Goal: Check status

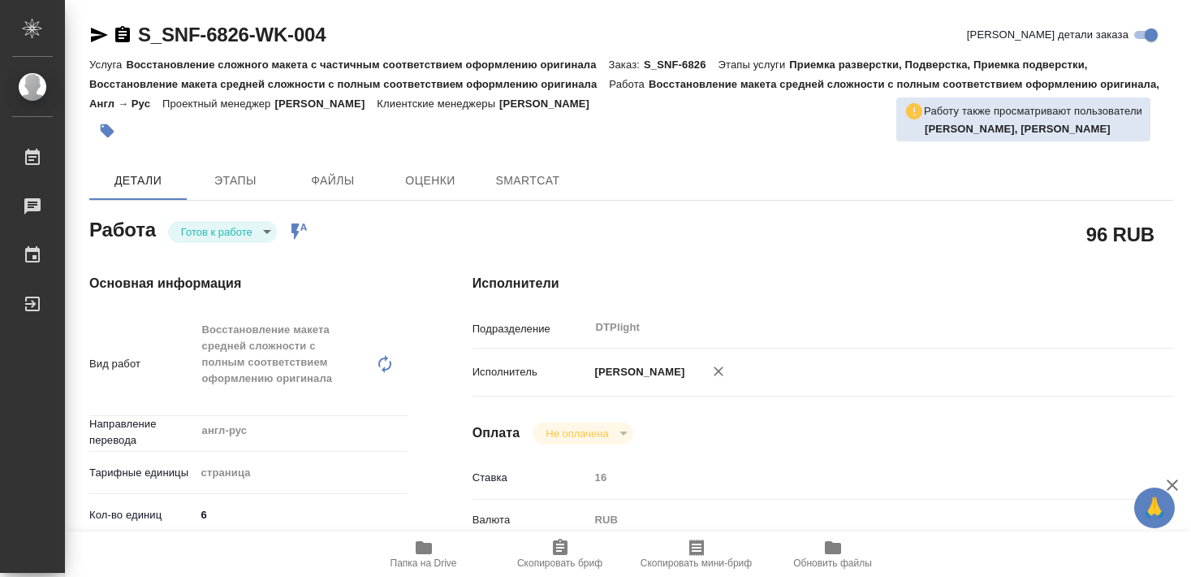
type textarea "x"
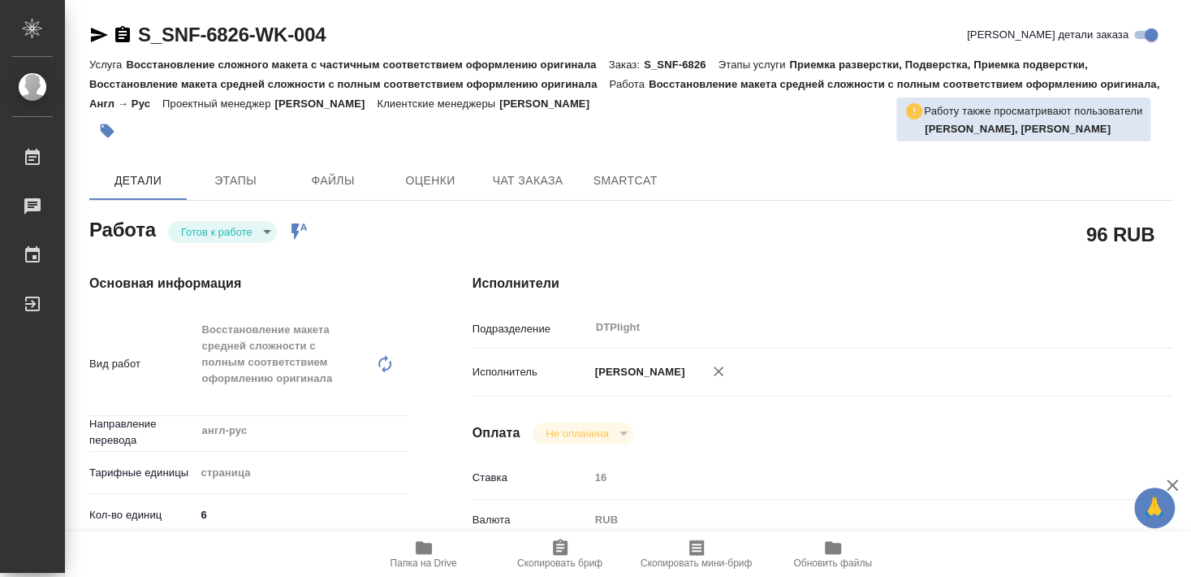
type textarea "x"
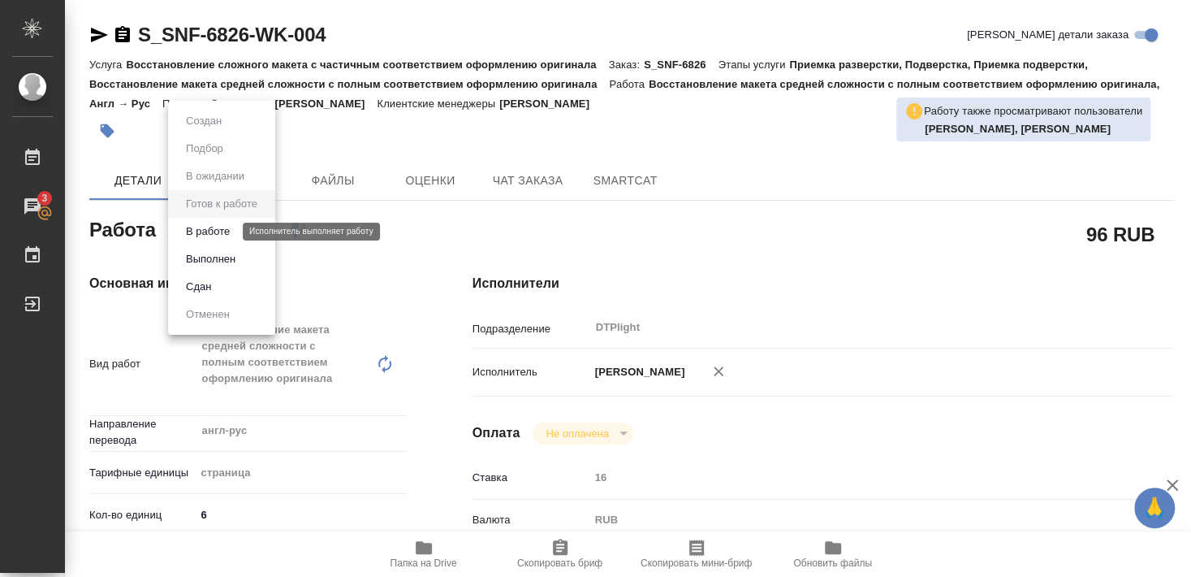
click at [223, 228] on button "В работе" at bounding box center [208, 231] width 54 height 18
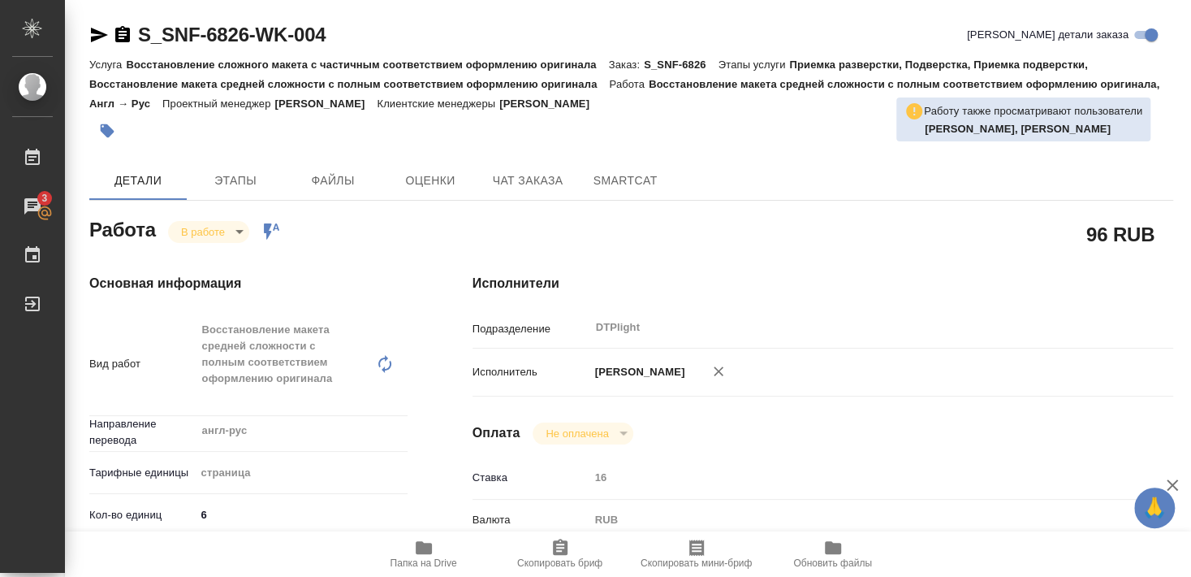
type textarea "x"
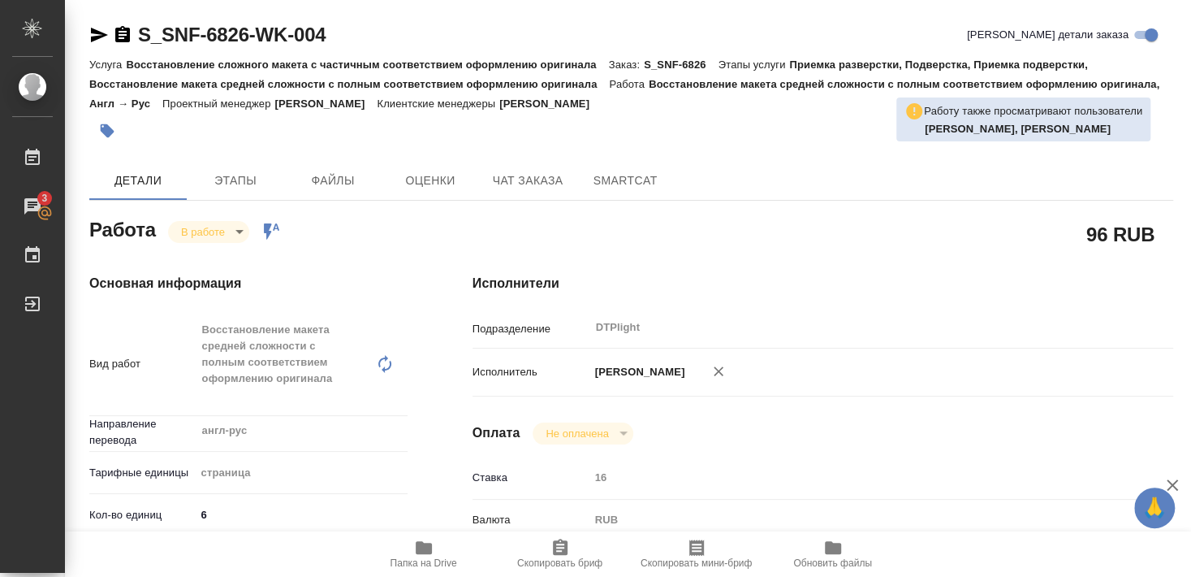
type textarea "x"
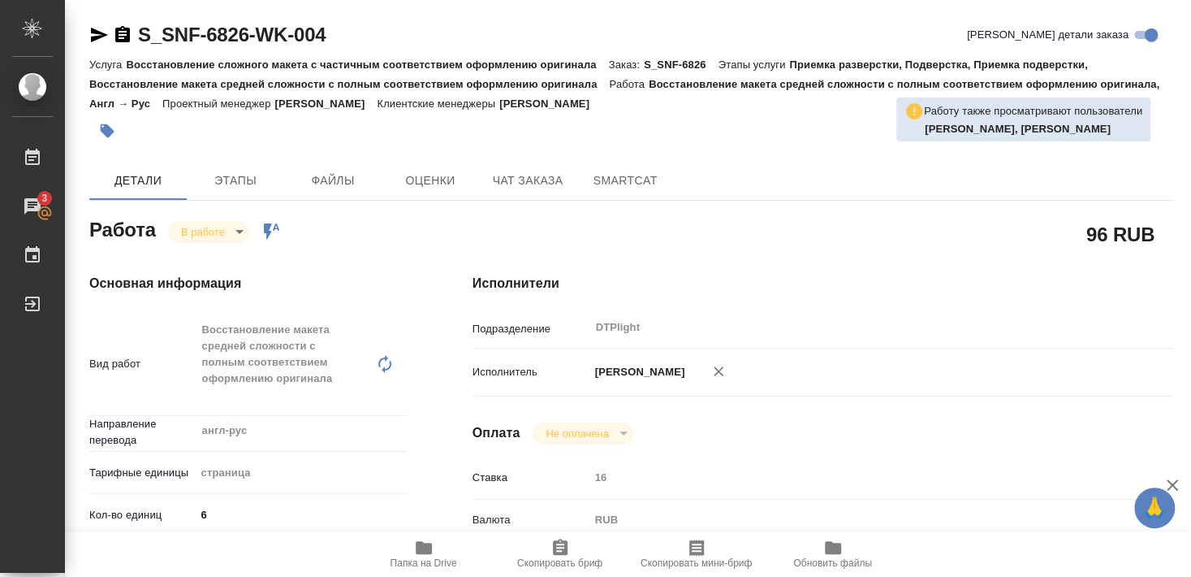
type textarea "x"
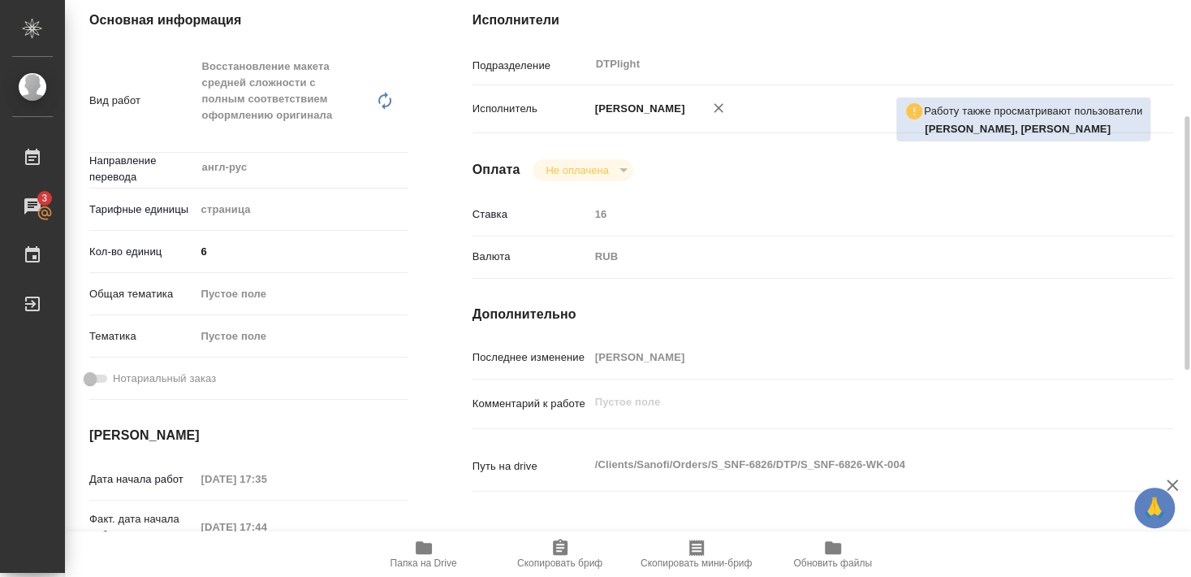
scroll to position [88, 0]
